Goal: Contribute content: Contribute content

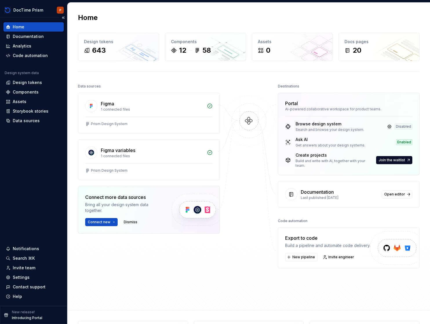
click at [27, 316] on p "Introducing Portal" at bounding box center [27, 318] width 30 height 5
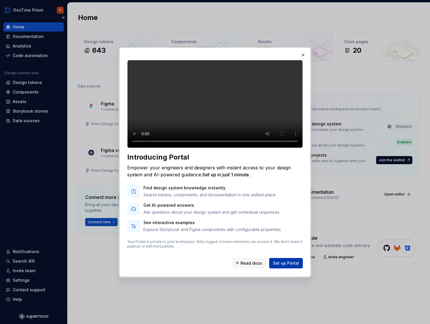
click at [291, 266] on span "Set up Portal" at bounding box center [286, 263] width 26 height 6
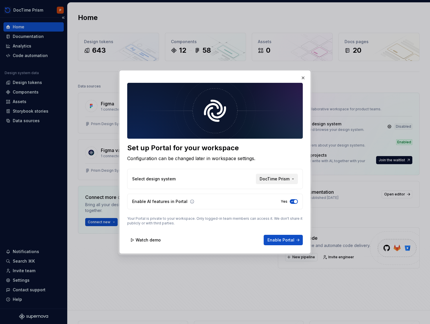
click at [292, 180] on button "DocTime Prism" at bounding box center [277, 179] width 42 height 10
click at [296, 81] on div "Set up Portal for your workspace Configuration can be changed later in workspac…" at bounding box center [215, 162] width 430 height 324
click at [307, 77] on div "Set up Portal for your workspace Configuration can be changed later in workspac…" at bounding box center [214, 161] width 191 height 183
click at [303, 77] on button "button" at bounding box center [303, 78] width 8 height 8
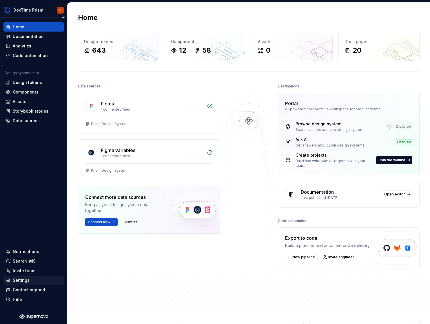
click at [19, 284] on div "Settings" at bounding box center [33, 280] width 60 height 9
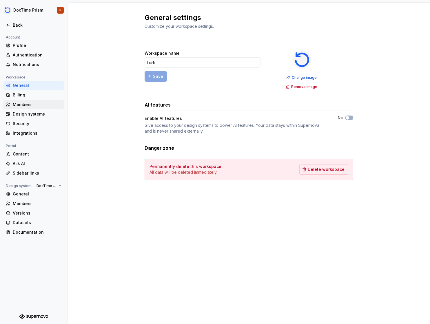
click at [28, 107] on div "Members" at bounding box center [33, 104] width 60 height 9
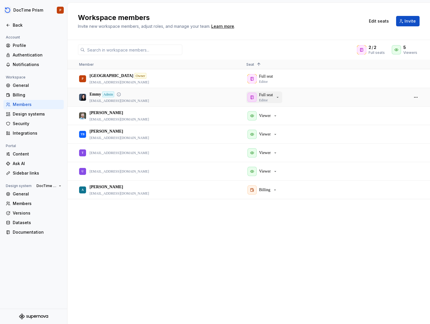
click at [277, 98] on div "Full seat Editor" at bounding box center [263, 97] width 32 height 10
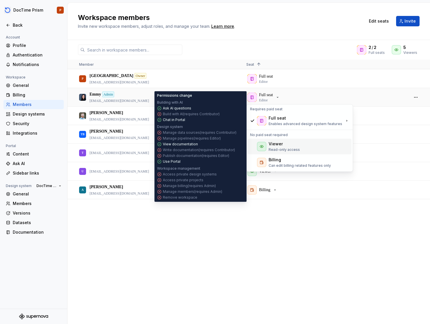
click at [278, 147] on div "Viewer" at bounding box center [275, 144] width 14 height 6
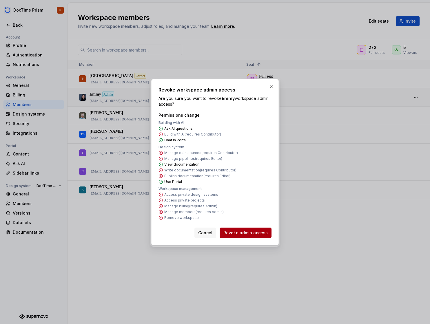
click at [251, 235] on span "Revoke admin access" at bounding box center [245, 233] width 44 height 6
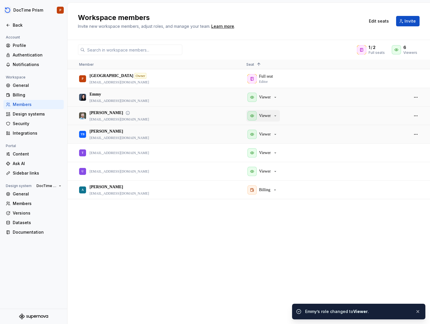
click at [273, 114] on div "Viewer" at bounding box center [262, 115] width 30 height 9
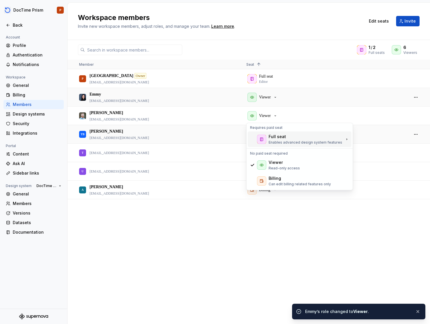
click at [265, 136] on div at bounding box center [261, 139] width 9 height 9
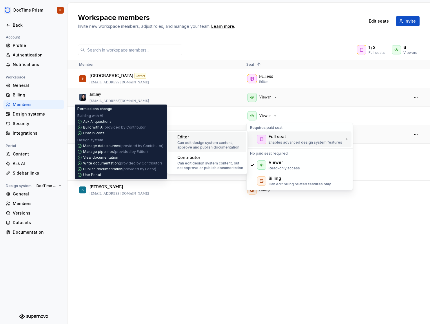
click at [206, 140] on p "Can edit design system content, approve and publish documentation" at bounding box center [210, 144] width 67 height 9
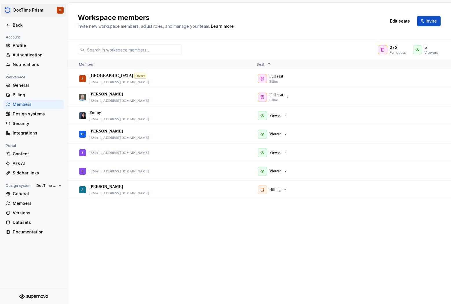
click at [40, 7] on html "DocTime Prism P Back Account Profile Authentication Notifications Workspace Gen…" at bounding box center [225, 152] width 451 height 304
click at [2, 11] on html "DocTime Prism P Back Account Profile Authentication Notifications Workspace Gen…" at bounding box center [225, 152] width 451 height 304
click at [11, 27] on div "Back" at bounding box center [34, 25] width 56 height 6
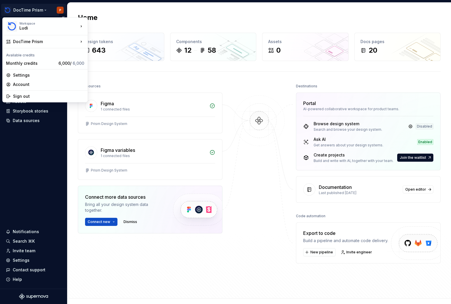
click at [32, 12] on html "DocTime Prism P Home Documentation Analytics Code automation Design system data…" at bounding box center [225, 152] width 451 height 304
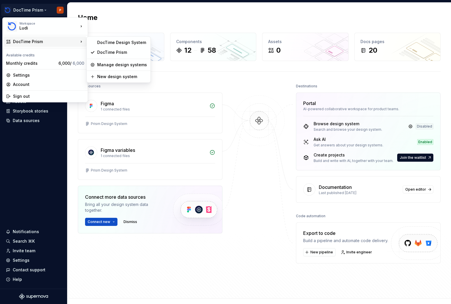
click at [231, 67] on html "DocTime Prism P Home Documentation Analytics Code automation Design system data…" at bounding box center [225, 152] width 451 height 304
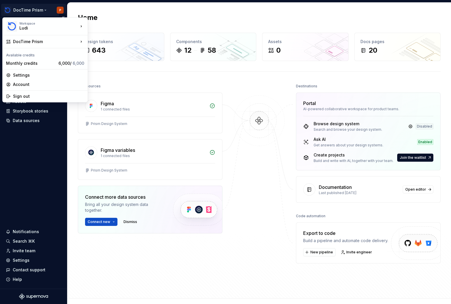
click at [43, 12] on html "DocTime Prism P Home Documentation Analytics Code automation Design system data…" at bounding box center [225, 152] width 451 height 304
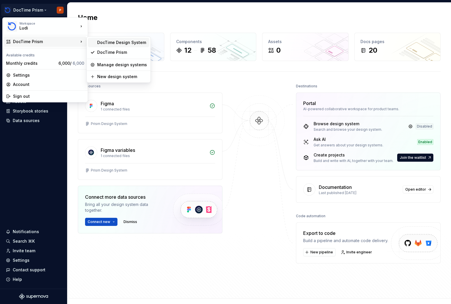
click at [94, 43] on div "DocTime Design System" at bounding box center [118, 42] width 61 height 9
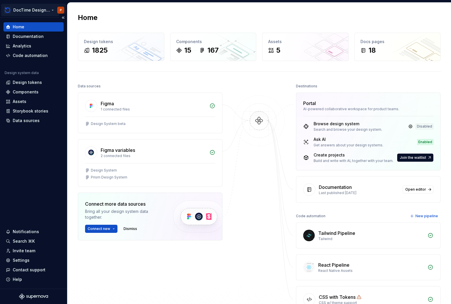
click at [48, 13] on html "DocTime Design System P Home Documentation Analytics Code automation Design sys…" at bounding box center [225, 152] width 451 height 304
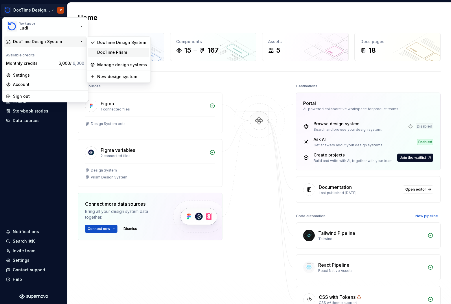
click at [116, 54] on div "DocTime Prism" at bounding box center [122, 53] width 50 height 6
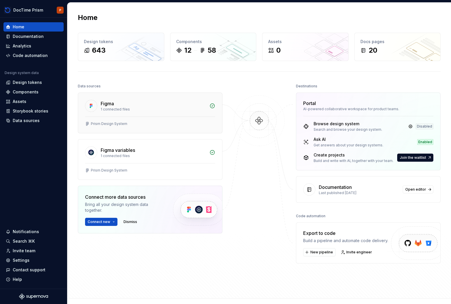
click at [104, 103] on div "Figma" at bounding box center [107, 103] width 13 height 7
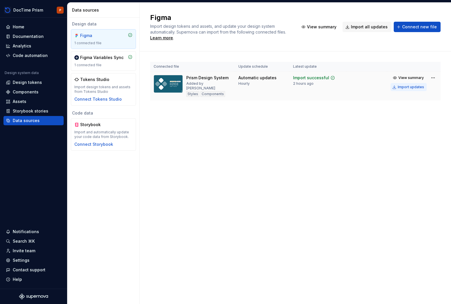
click at [414, 87] on div "Import updates" at bounding box center [411, 87] width 26 height 5
click at [410, 88] on div "Import updates" at bounding box center [411, 87] width 26 height 5
click at [397, 88] on button "Import updates" at bounding box center [409, 87] width 36 height 8
click at [346, 151] on div "Figma Import design tokens and assets, and update your design system automatica…" at bounding box center [296, 154] width 312 height 302
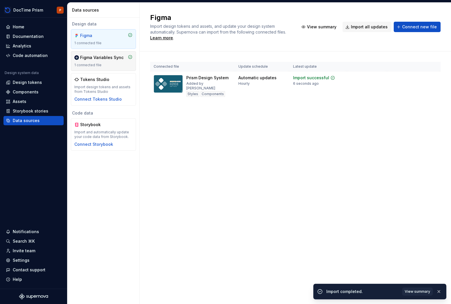
click at [77, 64] on div "1 connected file" at bounding box center [103, 65] width 58 height 5
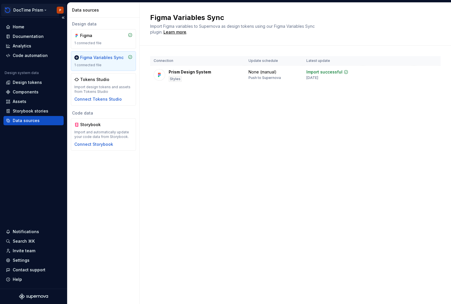
click at [24, 6] on html "DocTime Prism P Home Documentation Analytics Code automation Design system data…" at bounding box center [225, 152] width 451 height 304
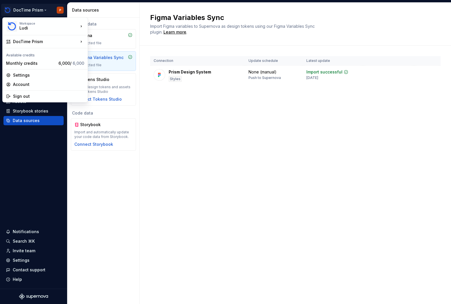
click at [233, 32] on html "DocTime Prism P Home Documentation Analytics Code automation Design system data…" at bounding box center [225, 152] width 451 height 304
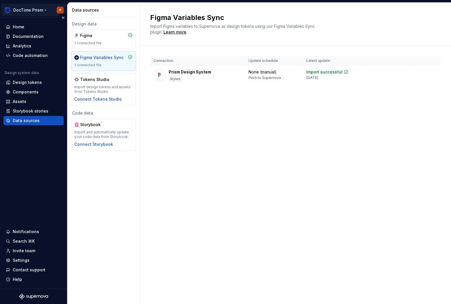
click at [14, 7] on html "DocTime Prism P Home Documentation Analytics Code automation Design system data…" at bounding box center [225, 152] width 451 height 304
click at [213, 129] on html "DocTime Prism P Home Documentation Analytics Code automation Design system data…" at bounding box center [225, 152] width 451 height 304
click at [114, 42] on div "1 connected file" at bounding box center [103, 43] width 58 height 5
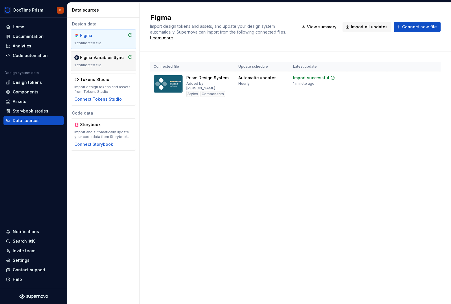
click at [76, 67] on div "1 connected file" at bounding box center [103, 65] width 58 height 5
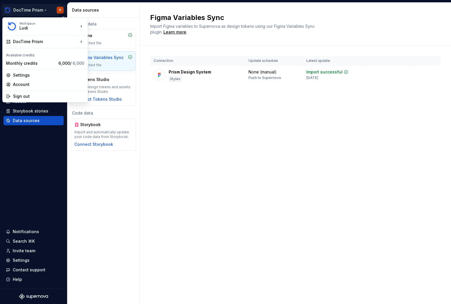
click at [27, 14] on html "DocTime Prism P Home Documentation Analytics Code automation Design system data…" at bounding box center [225, 152] width 451 height 304
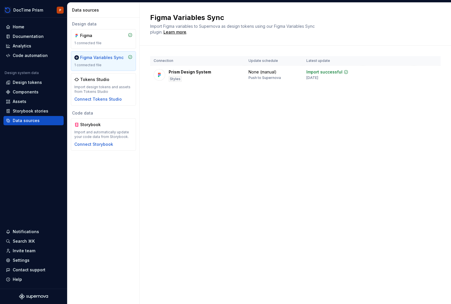
click at [227, 47] on html "DocTime Prism P Home Documentation Analytics Code automation Design system data…" at bounding box center [225, 152] width 451 height 304
click at [13, 14] on html "DocTime Prism P Home Documentation Analytics Code automation Design system data…" at bounding box center [225, 152] width 451 height 304
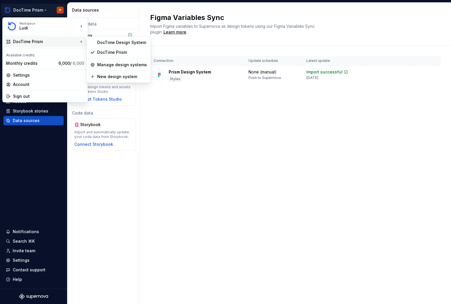
click at [260, 99] on html "DocTime Prism P Home Documentation Analytics Code automation Design system data…" at bounding box center [225, 152] width 451 height 304
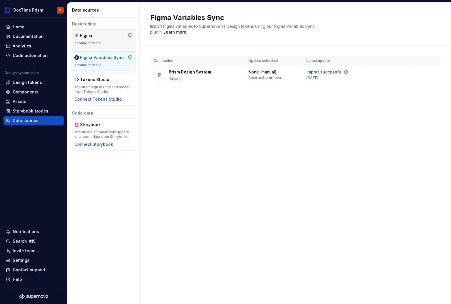
click at [98, 39] on div "Figma 1 connected file" at bounding box center [103, 39] width 58 height 13
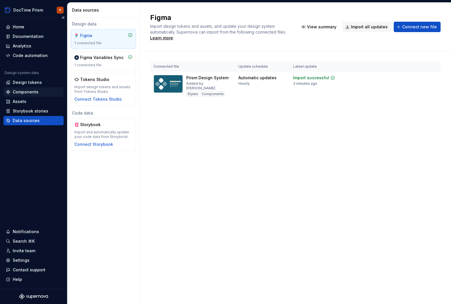
click at [33, 93] on div "Components" at bounding box center [26, 92] width 26 height 6
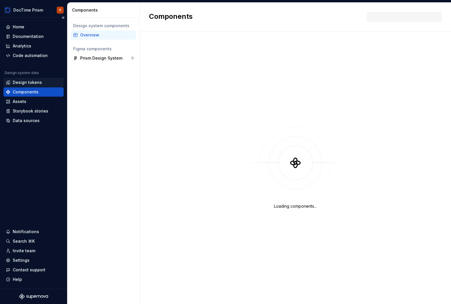
click at [33, 83] on div "Design tokens" at bounding box center [27, 83] width 29 height 6
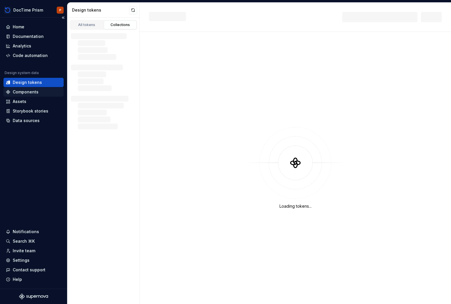
click at [26, 96] on div "Components" at bounding box center [33, 91] width 60 height 9
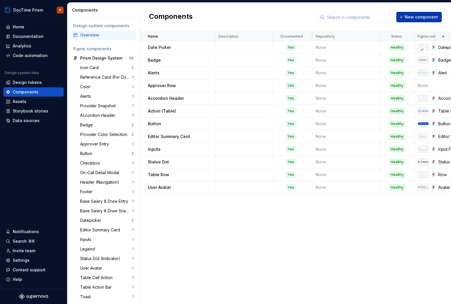
click at [412, 19] on span "New component" at bounding box center [421, 17] width 33 height 6
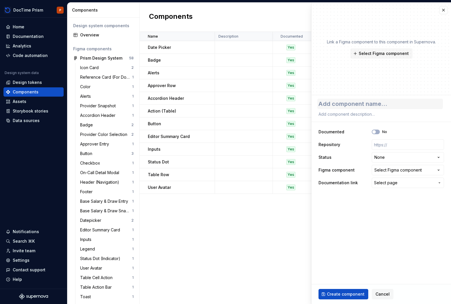
type textarea "*"
click at [379, 105] on textarea at bounding box center [381, 104] width 126 height 10
type textarea "A"
type textarea "*"
type textarea "Au"
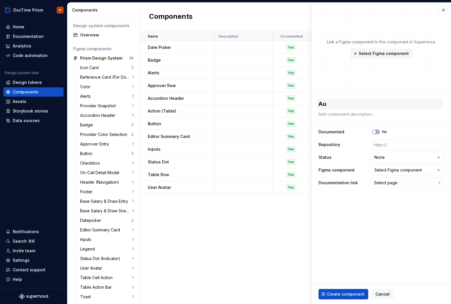
type textarea "*"
type textarea "Aud"
type textarea "*"
type textarea "Audi"
type textarea "*"
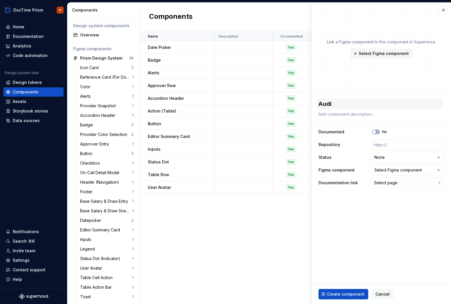
type textarea "Audit"
type textarea "*"
type textarea "Audit"
type textarea "*"
type textarea "Audit P"
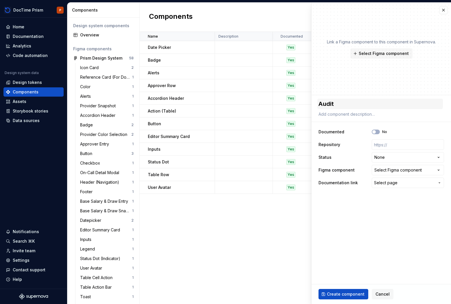
type textarea "*"
type textarea "Audit Pa"
type textarea "*"
type textarea "Audit Pan"
type textarea "*"
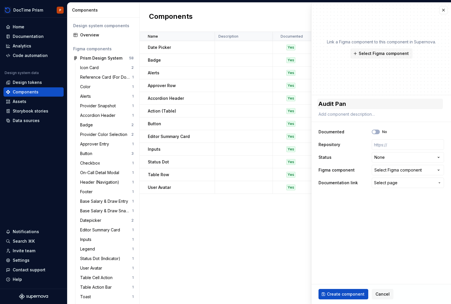
type textarea "Audit Pane"
type textarea "*"
type textarea "Audit Panel"
type textarea "*"
type textarea "Audit Panel"
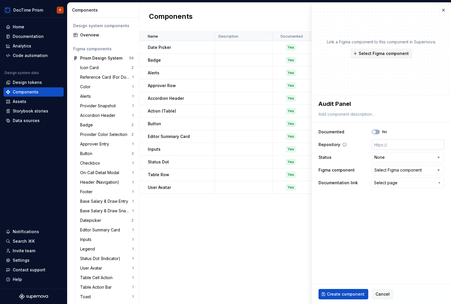
click at [381, 140] on input "text" at bounding box center [408, 145] width 72 height 10
drag, startPoint x: 376, startPoint y: 145, endPoint x: 405, endPoint y: 144, distance: 28.1
click at [405, 144] on input "text" at bounding box center [408, 145] width 72 height 10
type textarea "*"
click at [396, 160] on html "DocTime Prism P Home Documentation Analytics Code automation Design system data…" at bounding box center [225, 152] width 451 height 304
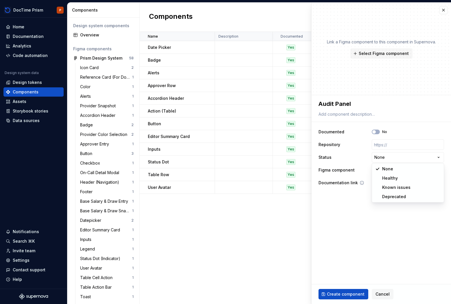
select select "**********"
type textarea "*"
click at [401, 172] on div "Select Figma component" at bounding box center [398, 170] width 47 height 6
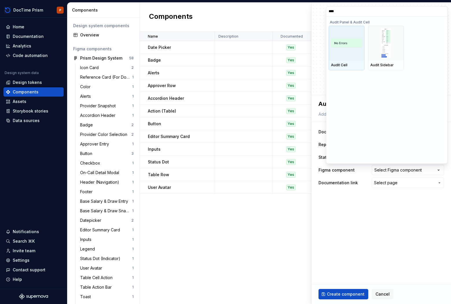
type input "*****"
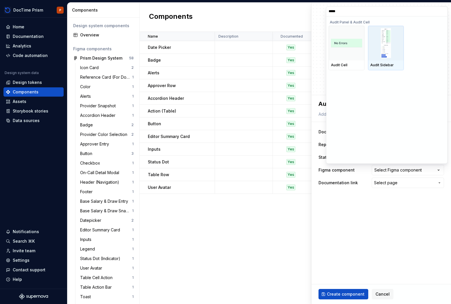
click at [385, 43] on img at bounding box center [386, 43] width 11 height 30
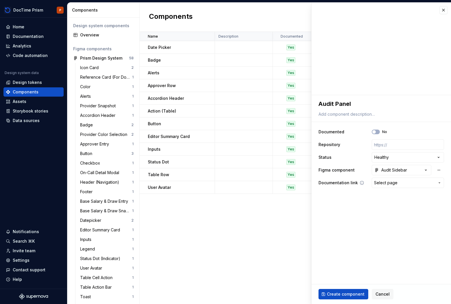
click at [387, 186] on button "Select page" at bounding box center [408, 183] width 72 height 10
click at [384, 204] on html "DocTime Prism P Home Documentation Analytics Code automation Design system data…" at bounding box center [225, 152] width 451 height 304
click at [334, 296] on span "Create component" at bounding box center [346, 295] width 38 height 6
type textarea "*"
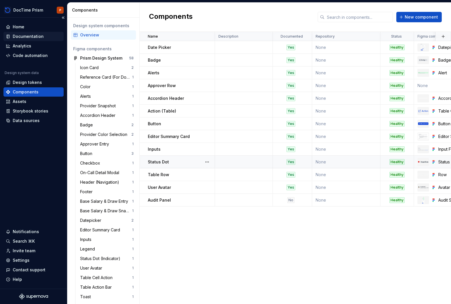
click at [32, 37] on div "Documentation" at bounding box center [28, 37] width 31 height 6
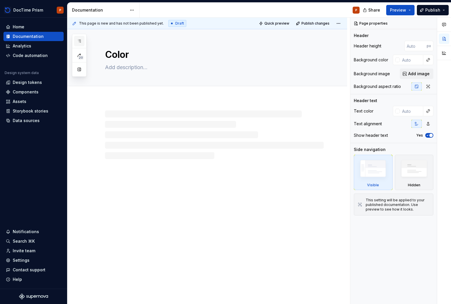
click at [81, 43] on icon "button" at bounding box center [79, 41] width 5 height 5
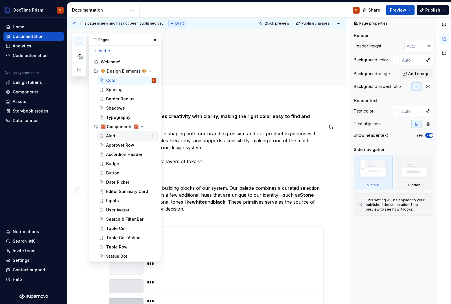
scroll to position [2, 0]
click at [151, 127] on button "Page tree" at bounding box center [152, 126] width 8 height 8
type textarea "*"
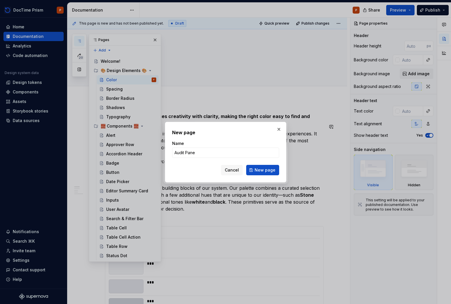
type input "Audit Panel"
click at [261, 170] on span "New page" at bounding box center [265, 170] width 21 height 6
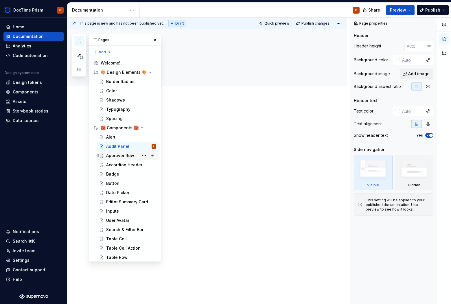
scroll to position [11, 0]
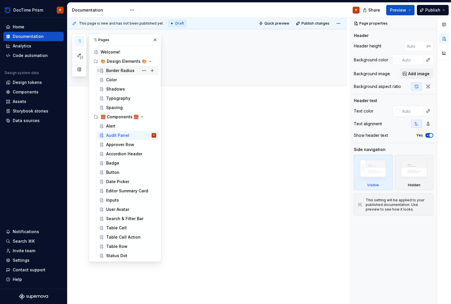
click at [129, 71] on div "Border Radius" at bounding box center [120, 71] width 28 height 6
click at [288, 108] on div at bounding box center [207, 129] width 280 height 60
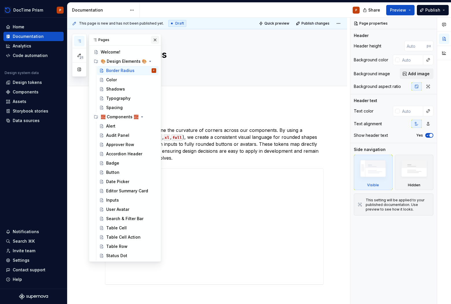
click at [156, 43] on button "button" at bounding box center [155, 40] width 8 height 8
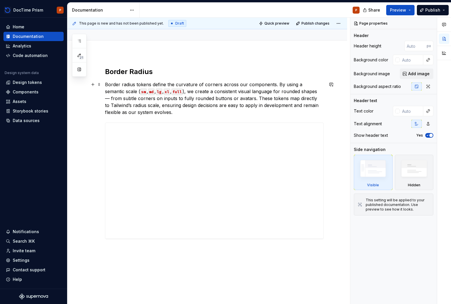
scroll to position [45, 0]
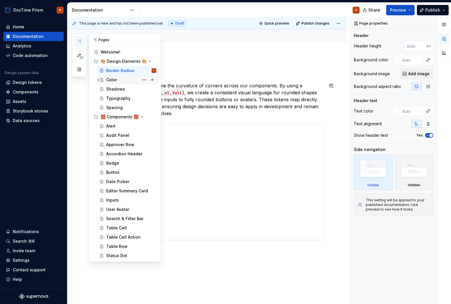
click at [105, 83] on div "Color" at bounding box center [127, 80] width 57 height 8
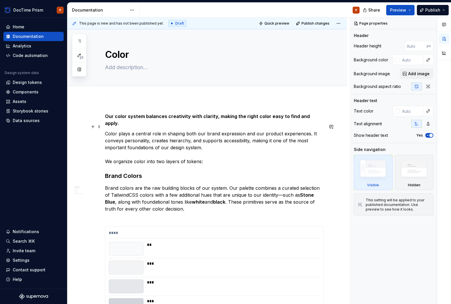
click at [241, 130] on p "Color plays a central role in shaping both our brand expression and our product…" at bounding box center [214, 147] width 219 height 35
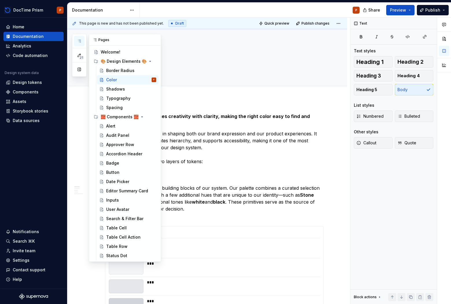
click at [81, 40] on icon "button" at bounding box center [79, 41] width 5 height 5
click at [118, 165] on div "Badge" at bounding box center [112, 163] width 13 height 6
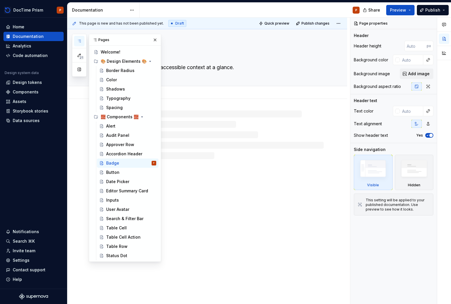
click at [274, 96] on div "Add tab" at bounding box center [214, 93] width 219 height 8
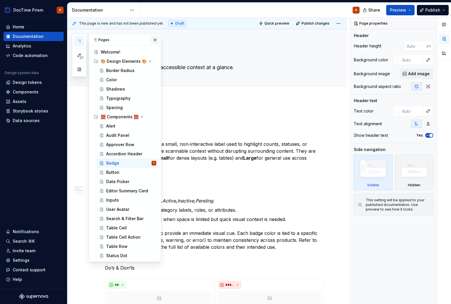
click at [151, 40] on button "button" at bounding box center [155, 40] width 8 height 8
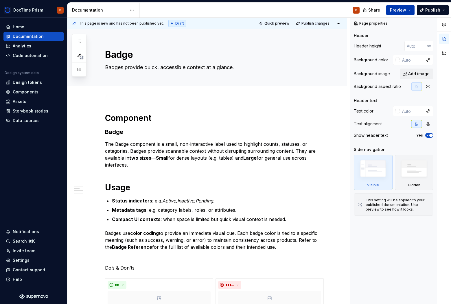
click at [407, 10] on button "Preview" at bounding box center [401, 10] width 28 height 10
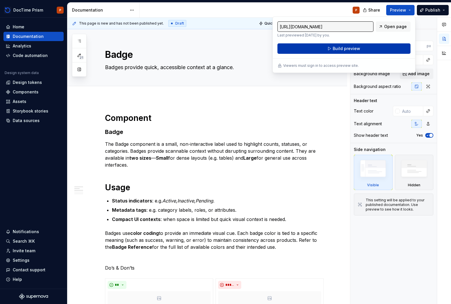
click at [359, 49] on span "Build preview" at bounding box center [347, 49] width 28 height 6
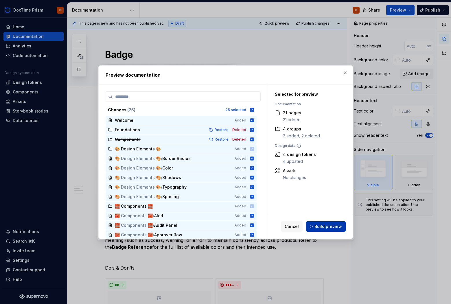
click at [326, 229] on span "Build preview" at bounding box center [329, 227] width 28 height 6
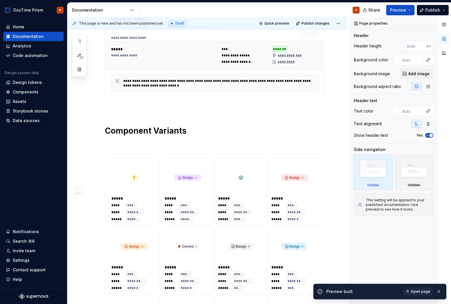
scroll to position [464, 0]
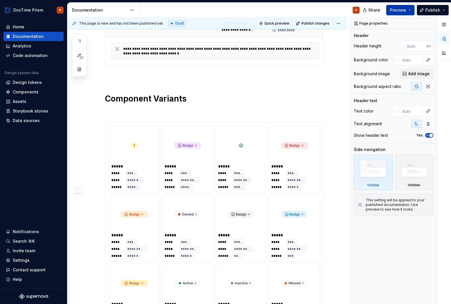
click at [407, 9] on button "Preview" at bounding box center [401, 10] width 28 height 10
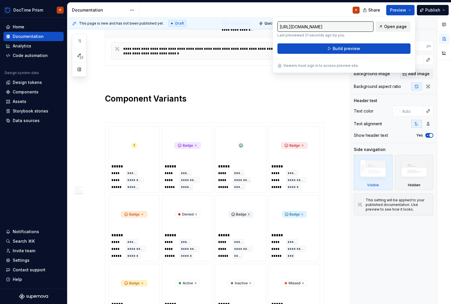
click at [388, 27] on span "Open page" at bounding box center [396, 27] width 23 height 6
click at [92, 125] on button "button" at bounding box center [93, 125] width 8 height 8
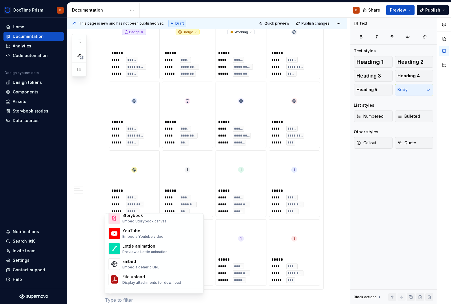
scroll to position [437, 0]
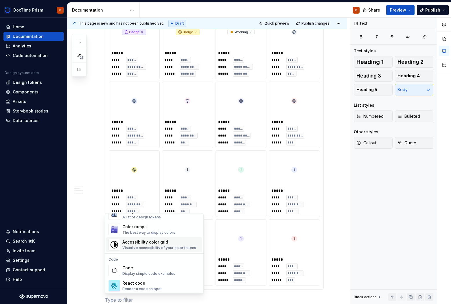
click at [429, 200] on div at bounding box center [445, 161] width 14 height 287
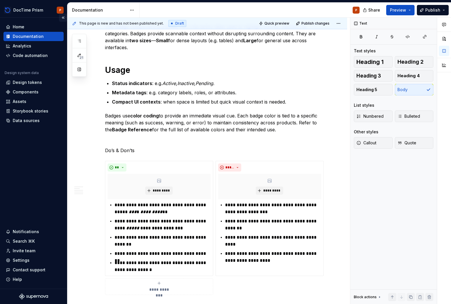
scroll to position [0, 0]
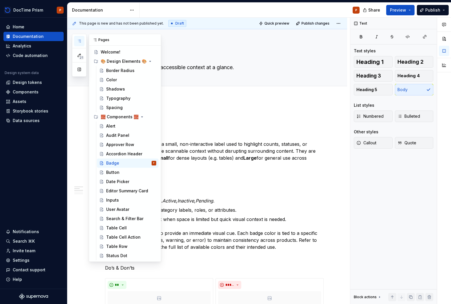
click at [77, 38] on button "button" at bounding box center [79, 41] width 10 height 10
click at [271, 130] on h3 "Badge" at bounding box center [214, 132] width 219 height 8
click at [154, 40] on button "button" at bounding box center [155, 40] width 8 height 8
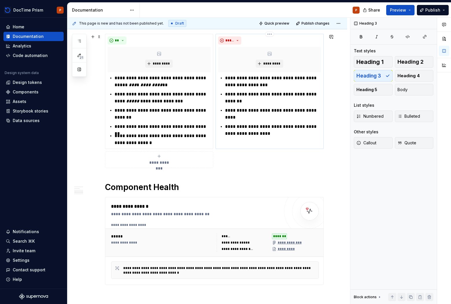
scroll to position [294, 0]
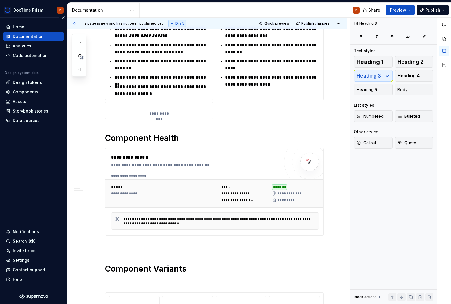
type textarea "*"
